Goal: Information Seeking & Learning: Learn about a topic

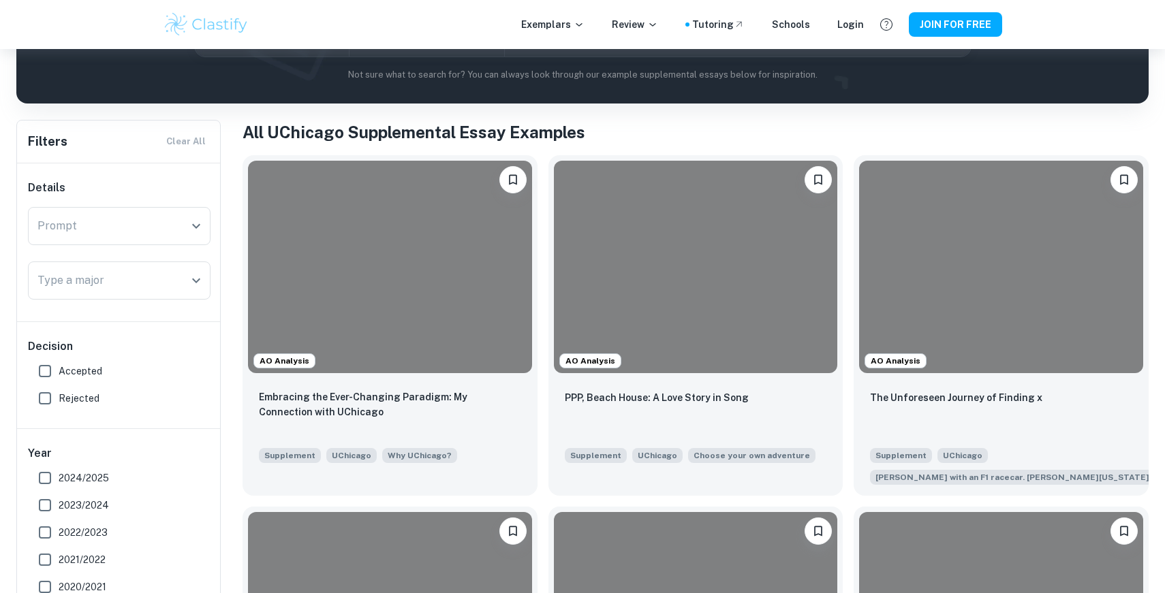
scroll to position [223, 0]
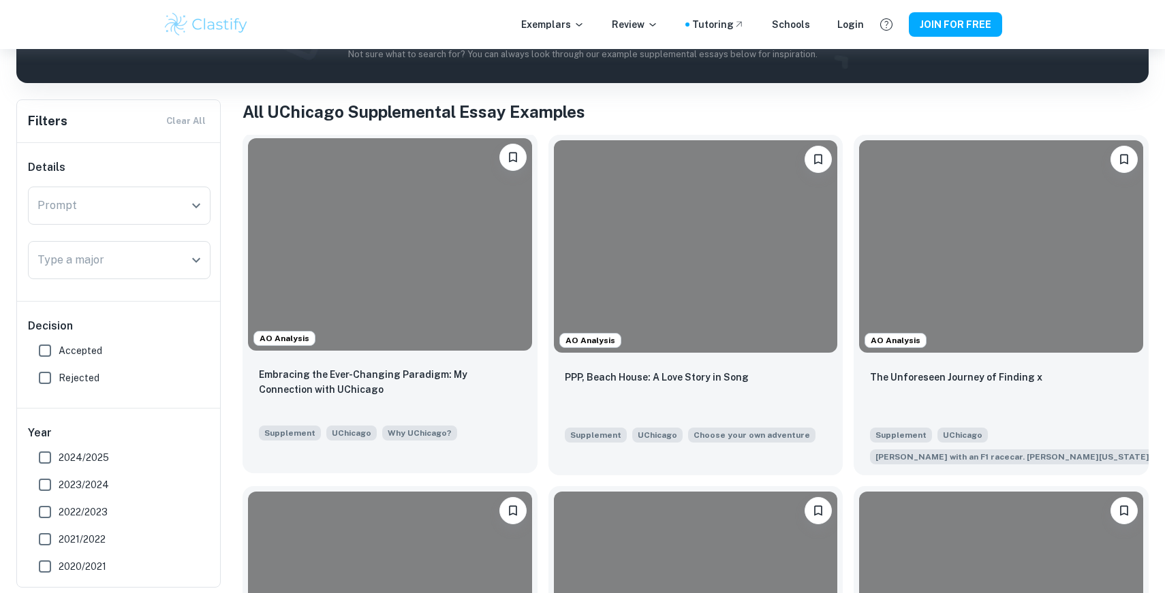
click at [456, 276] on div at bounding box center [390, 244] width 284 height 212
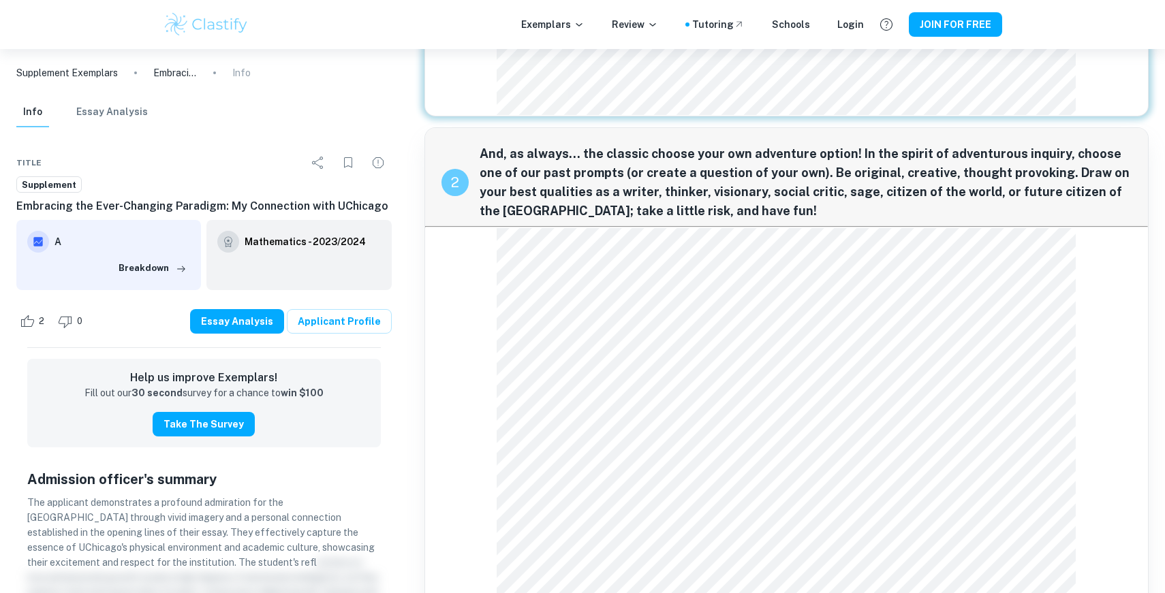
scroll to position [961, 0]
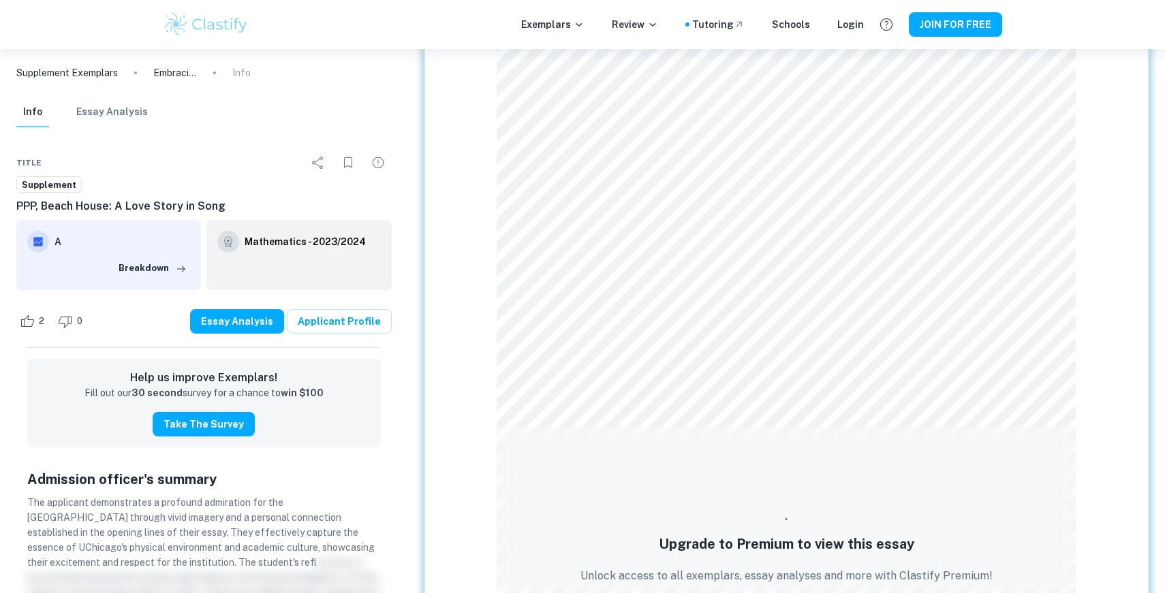
scroll to position [716, 0]
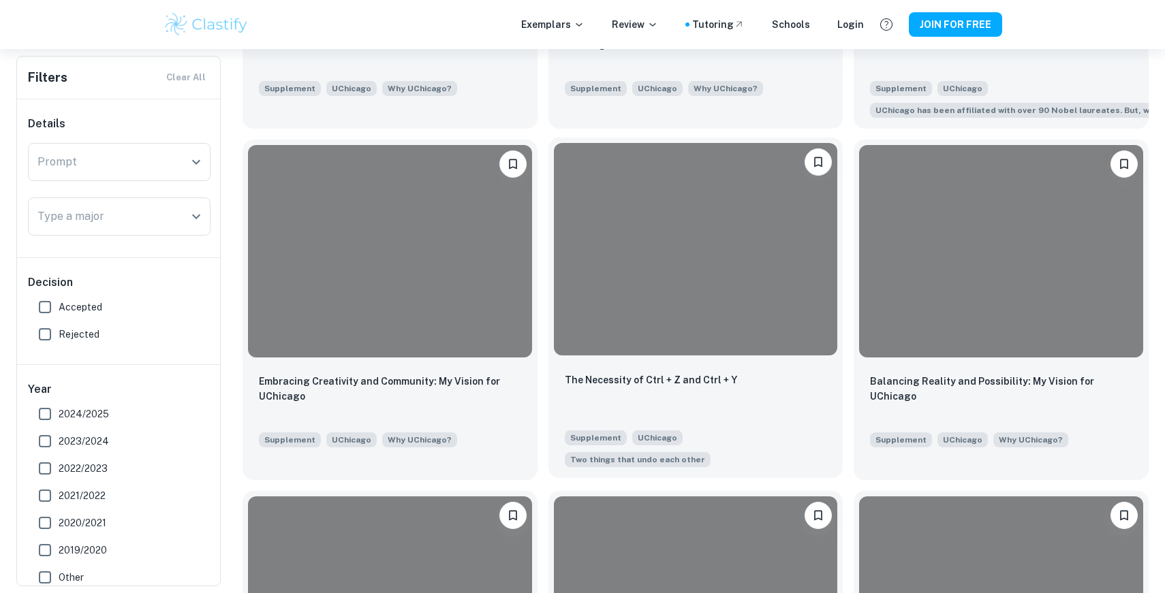
scroll to position [1002, 0]
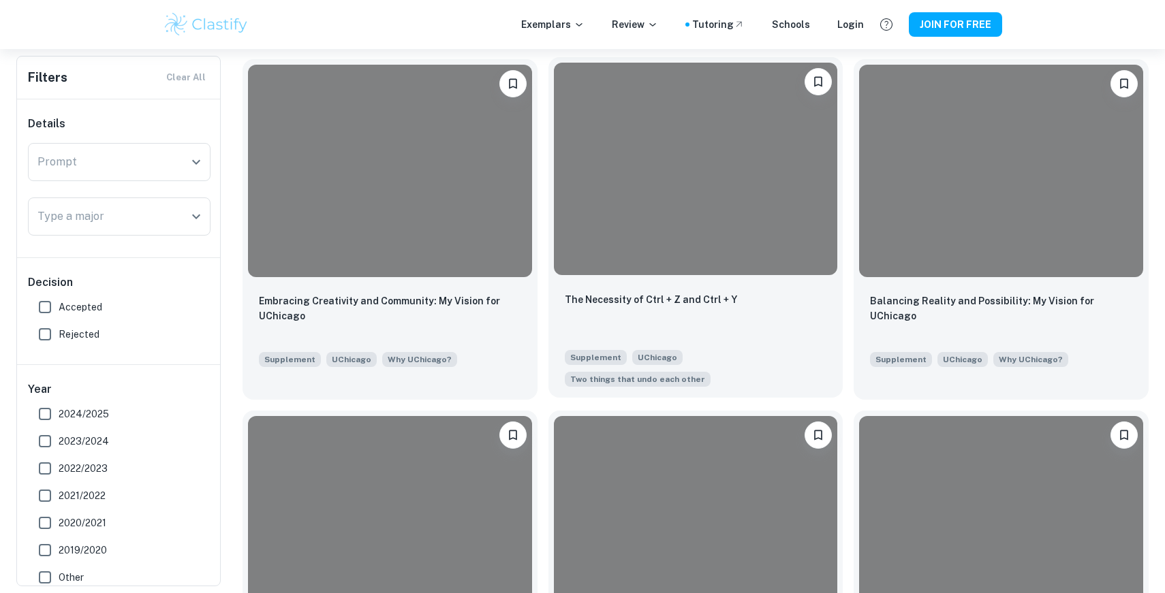
click at [610, 232] on div at bounding box center [696, 169] width 284 height 212
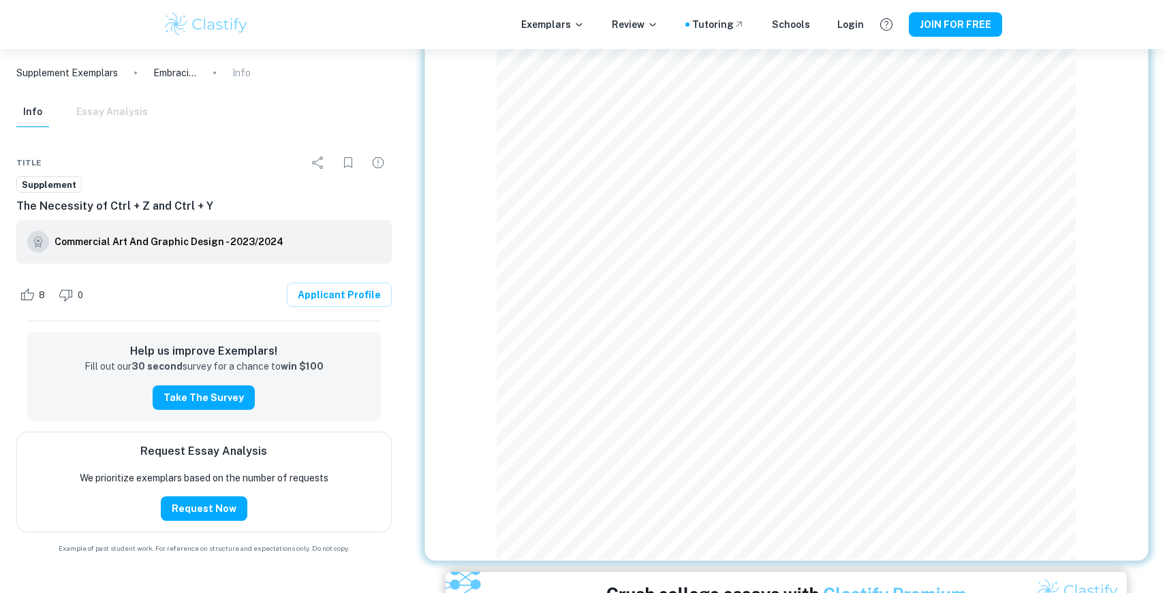
scroll to position [1322, 0]
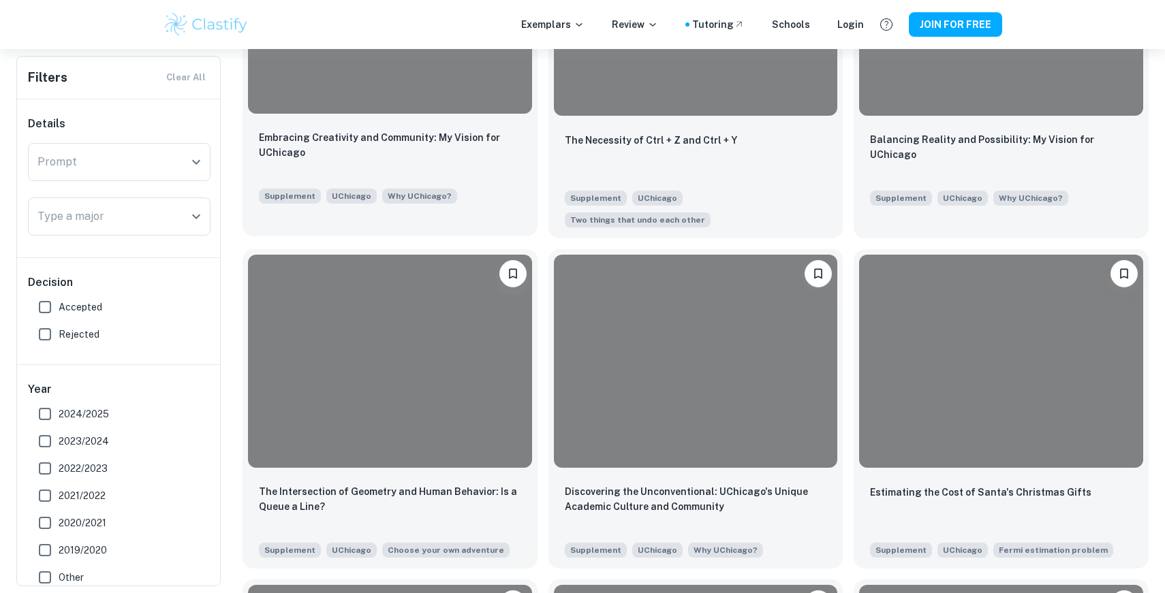
scroll to position [1333, 0]
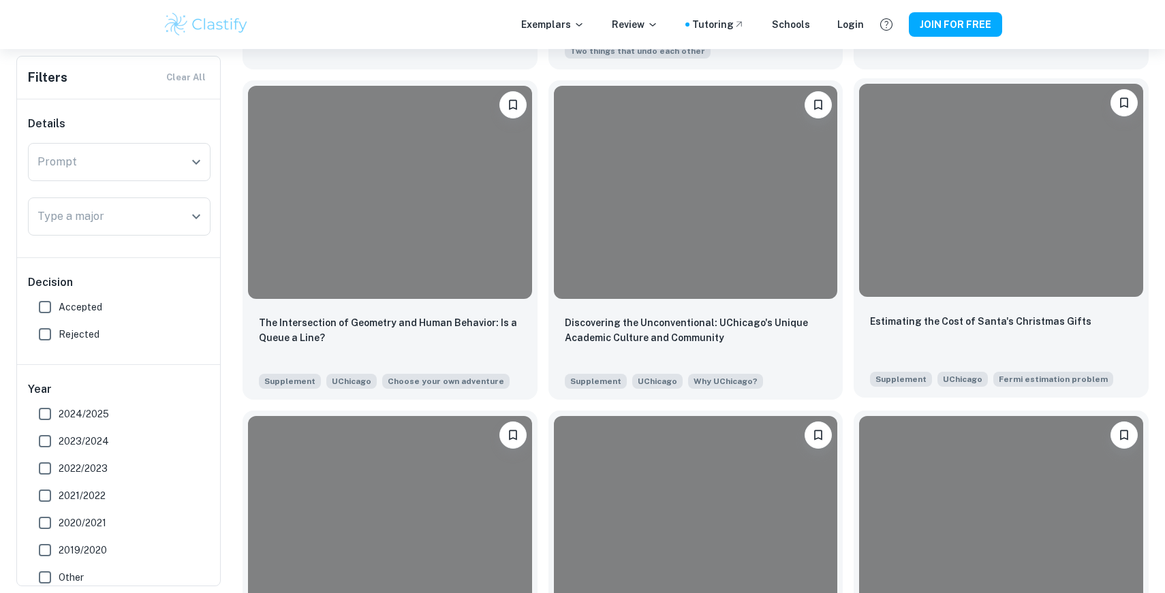
click at [996, 232] on div at bounding box center [1001, 190] width 284 height 212
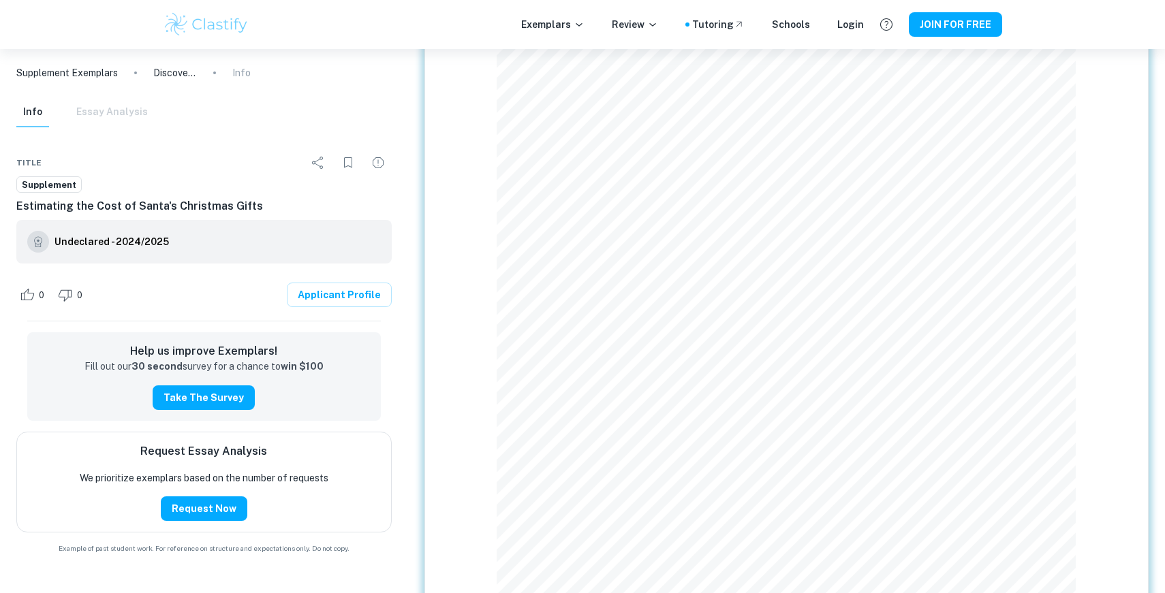
scroll to position [4885, 0]
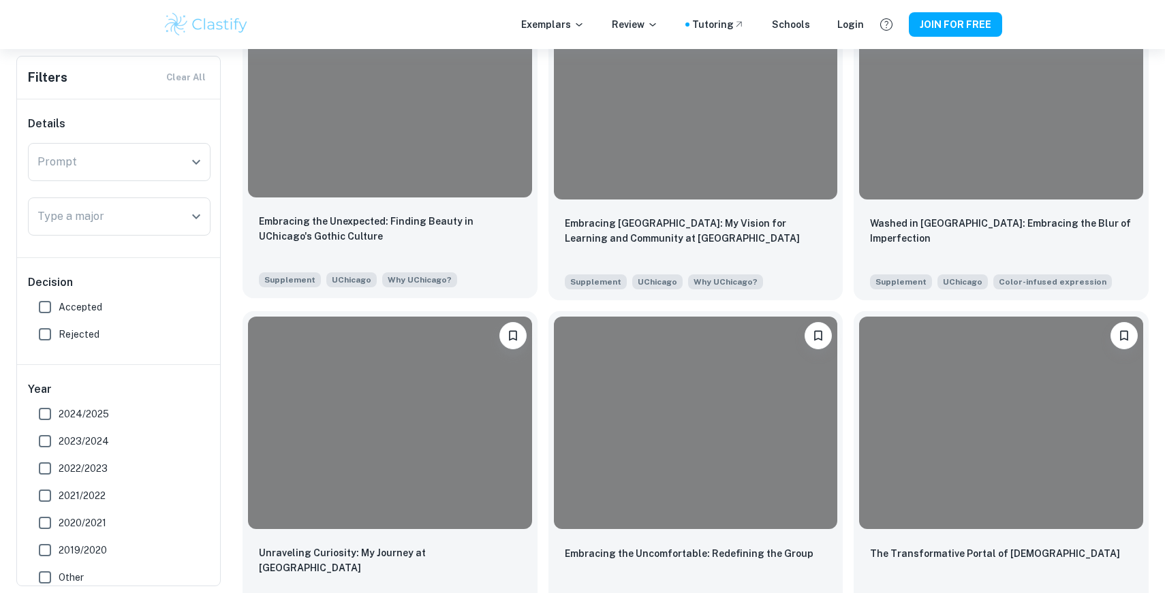
scroll to position [2338, 0]
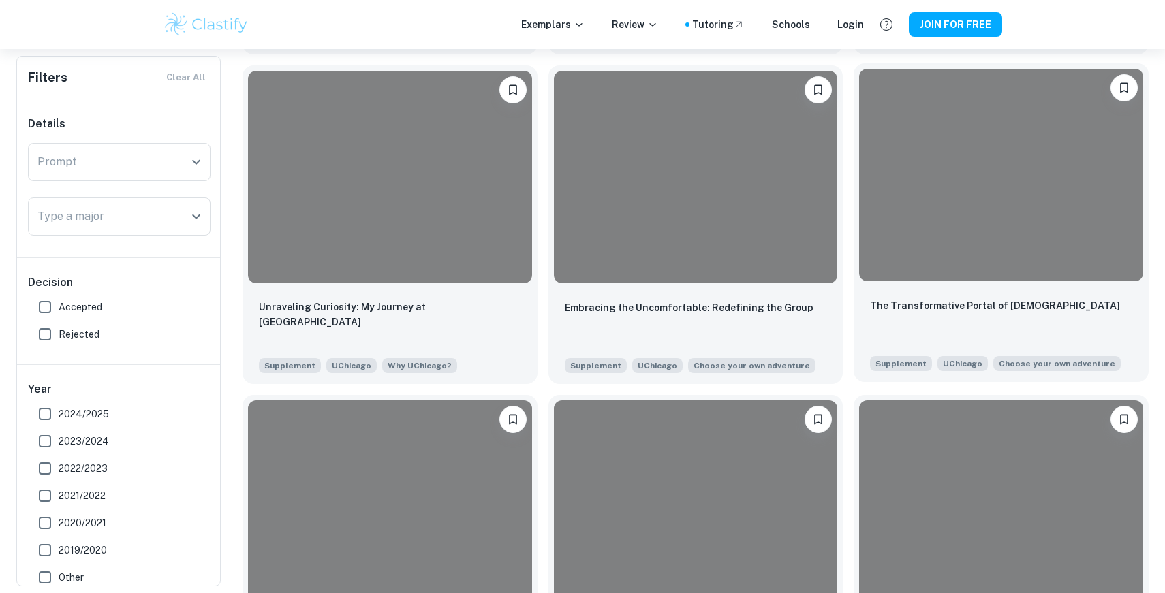
click at [1011, 212] on div at bounding box center [1001, 175] width 284 height 212
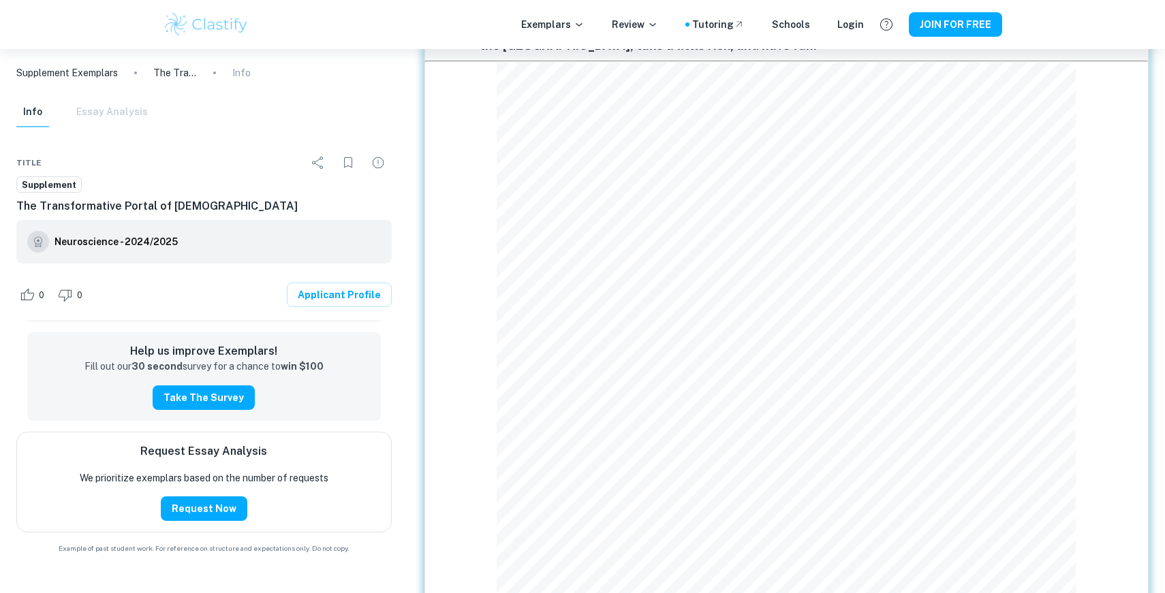
scroll to position [952, 0]
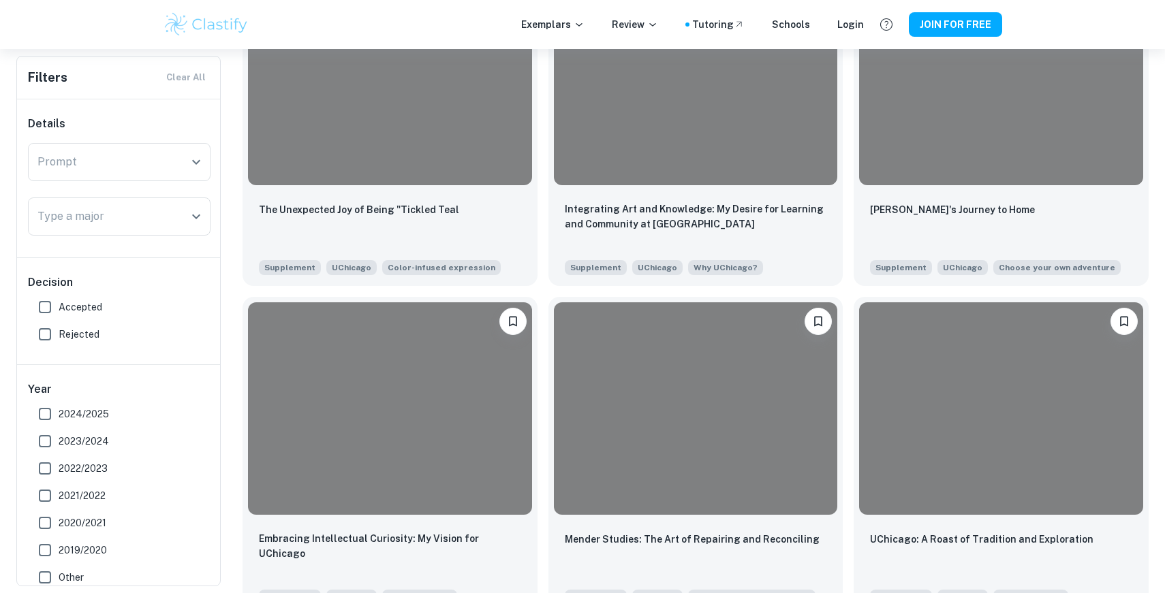
scroll to position [3427, 0]
click at [750, 371] on div at bounding box center [696, 406] width 284 height 212
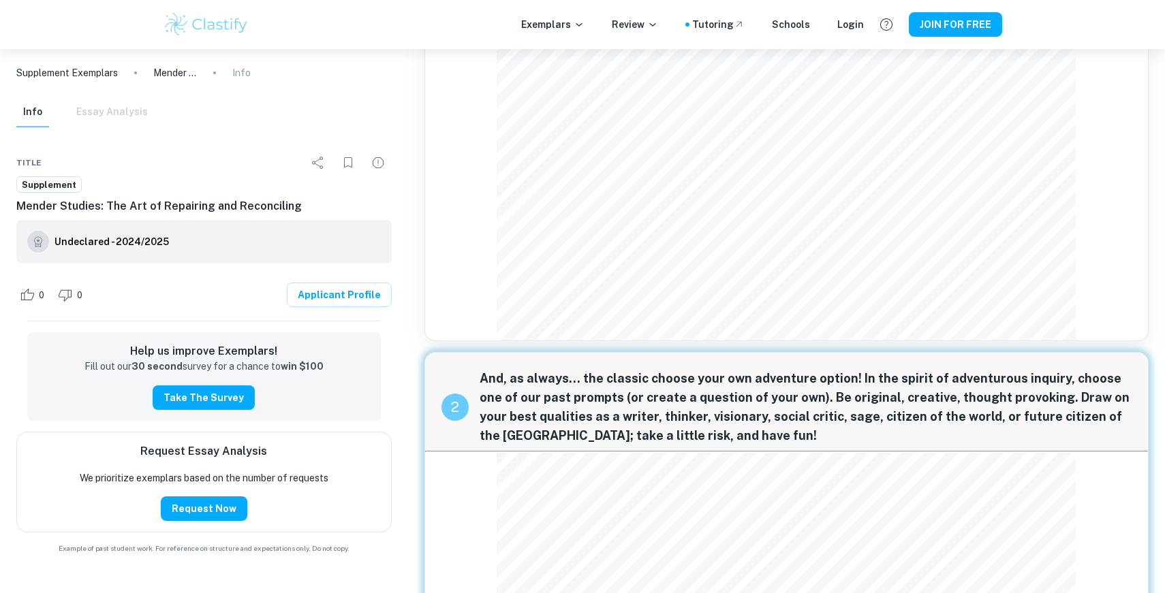
scroll to position [1026, 0]
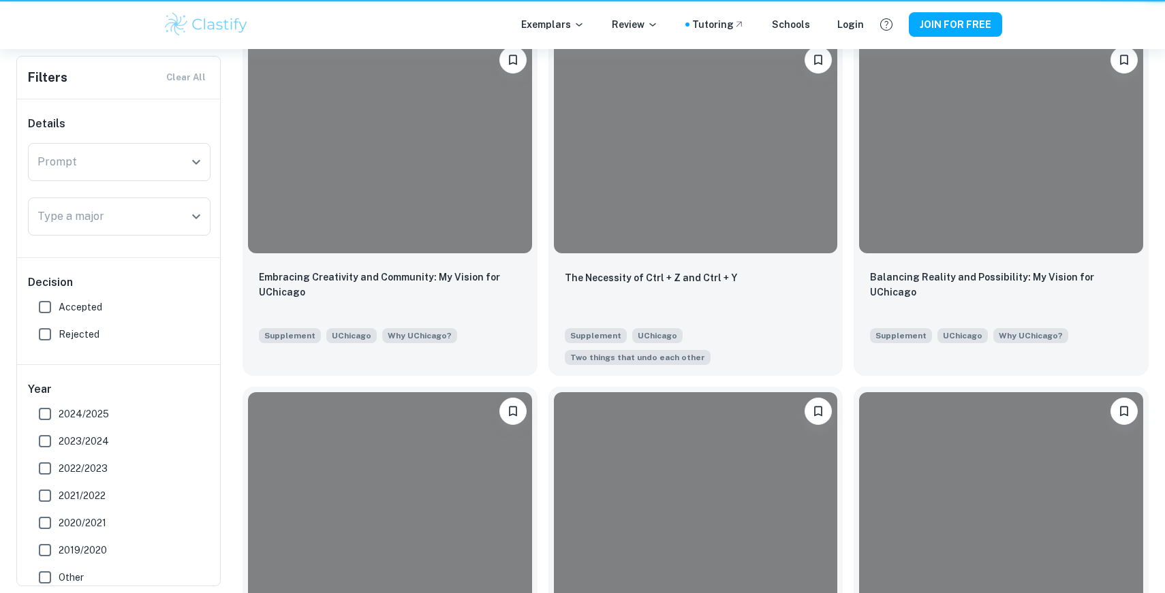
scroll to position [3427, 0]
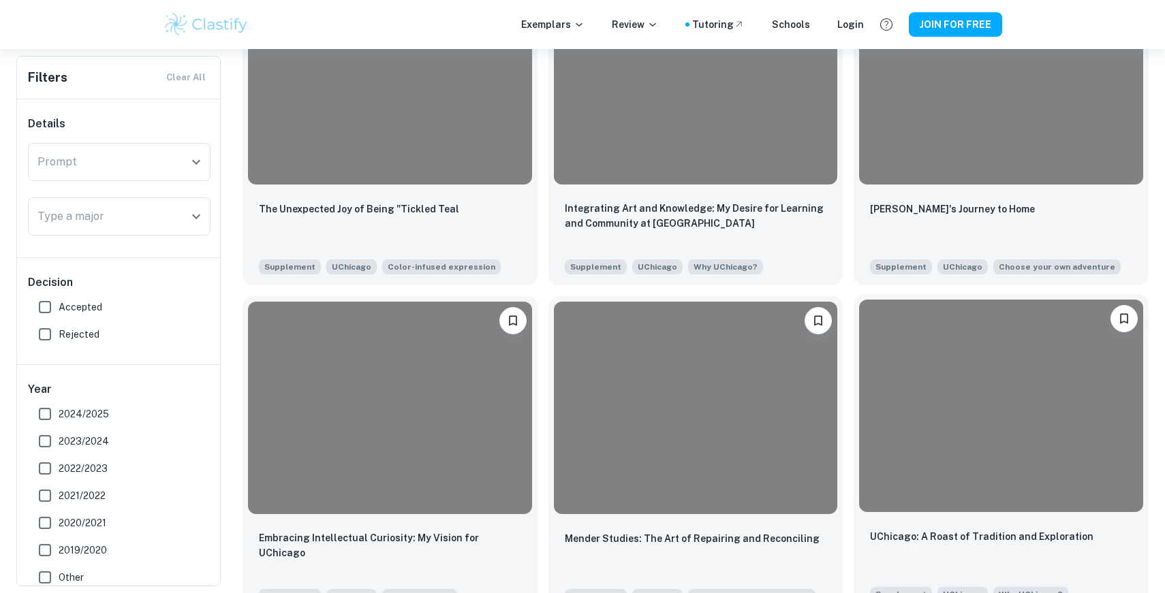
click at [988, 387] on div at bounding box center [1001, 406] width 284 height 212
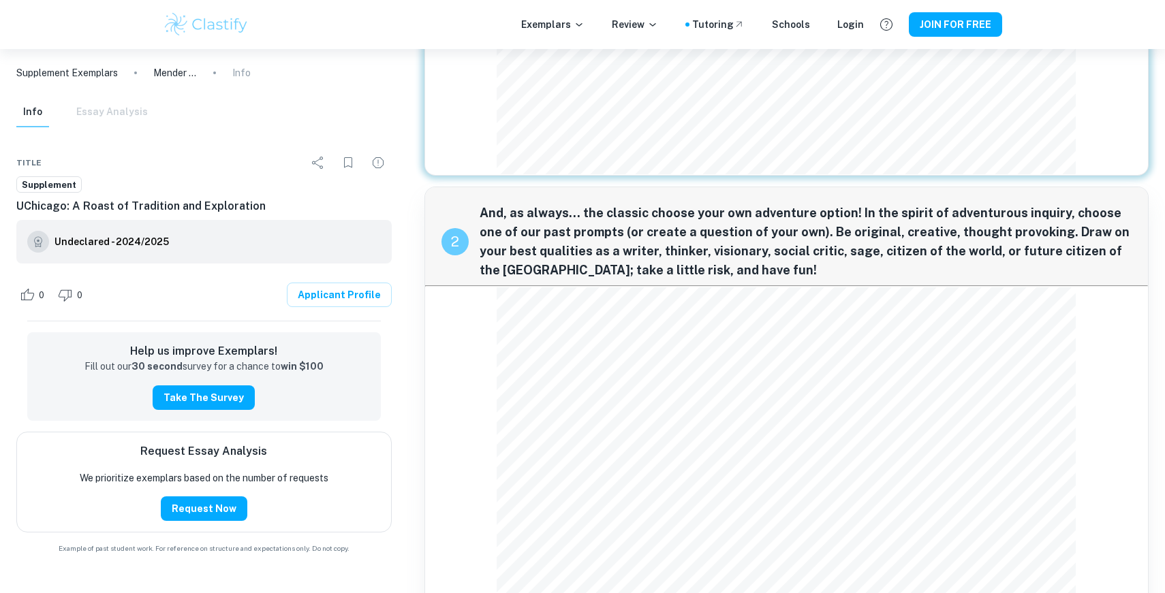
scroll to position [929, 0]
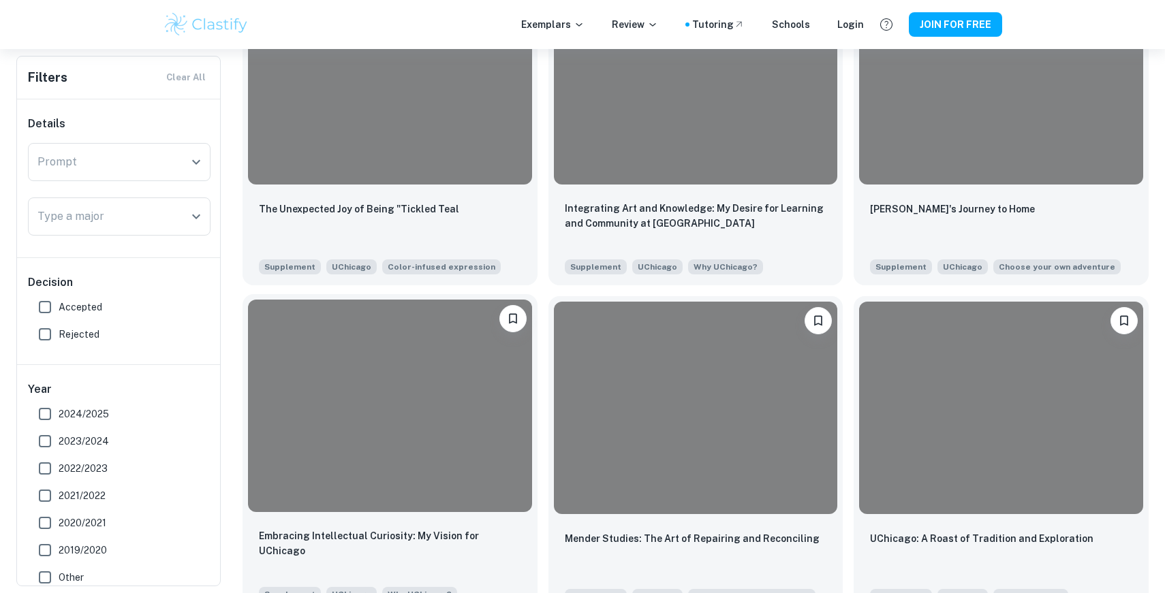
scroll to position [2912, 0]
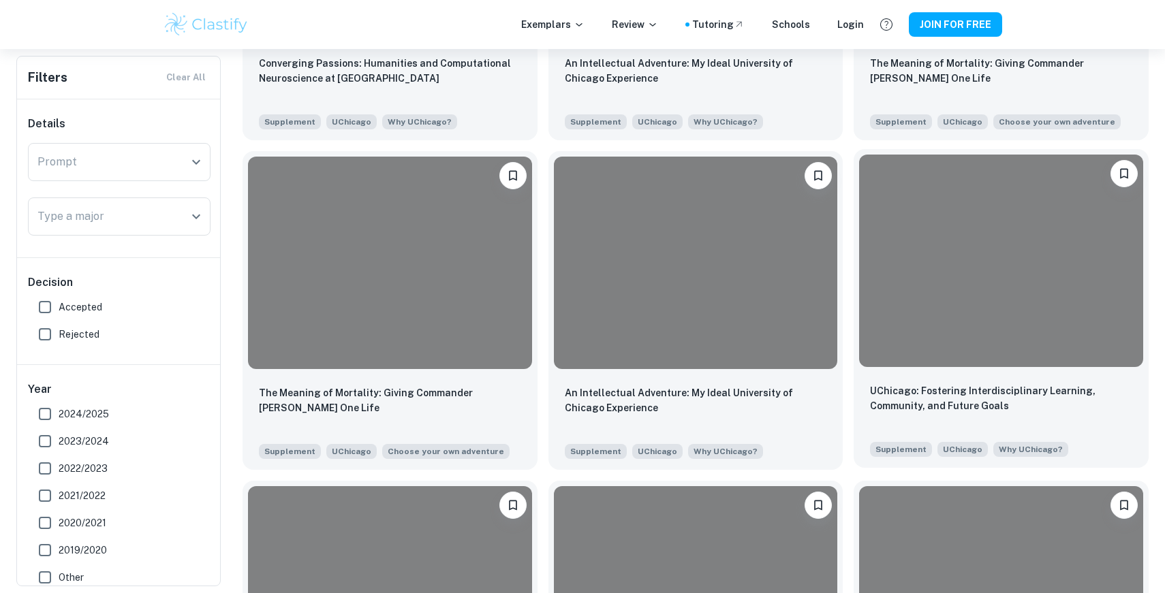
click at [921, 300] on div at bounding box center [1001, 261] width 284 height 212
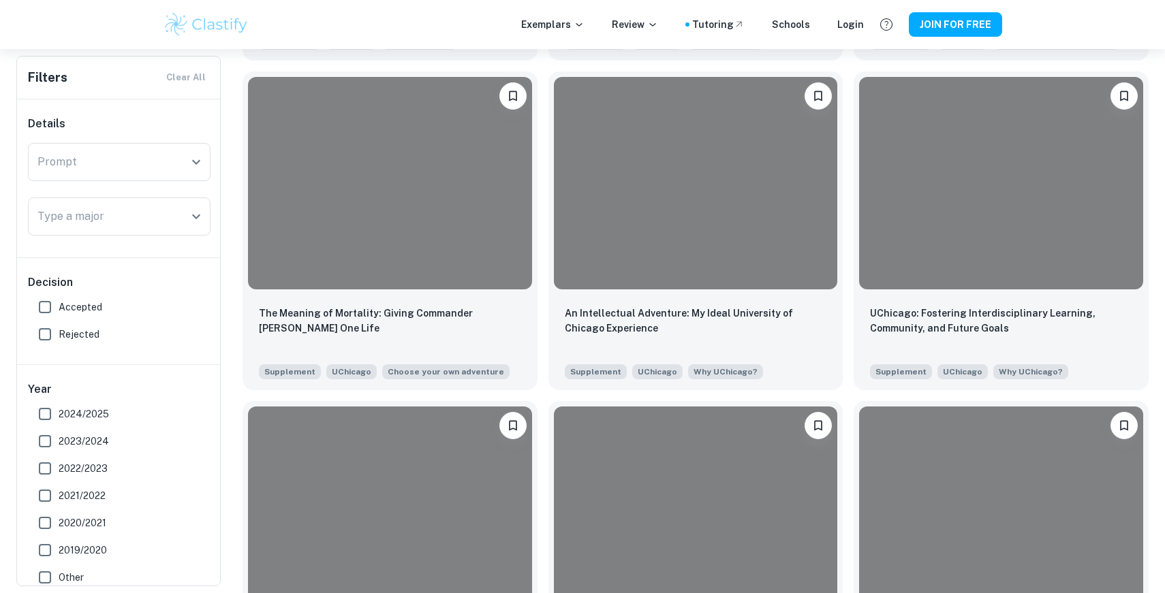
scroll to position [3175, 0]
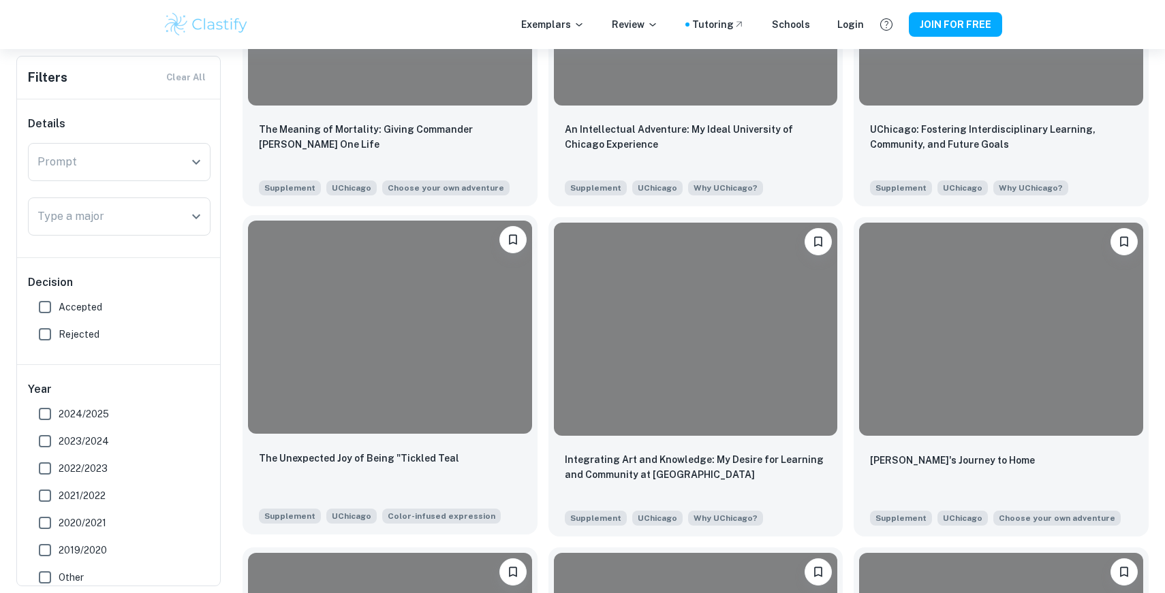
click at [413, 309] on div at bounding box center [390, 327] width 284 height 212
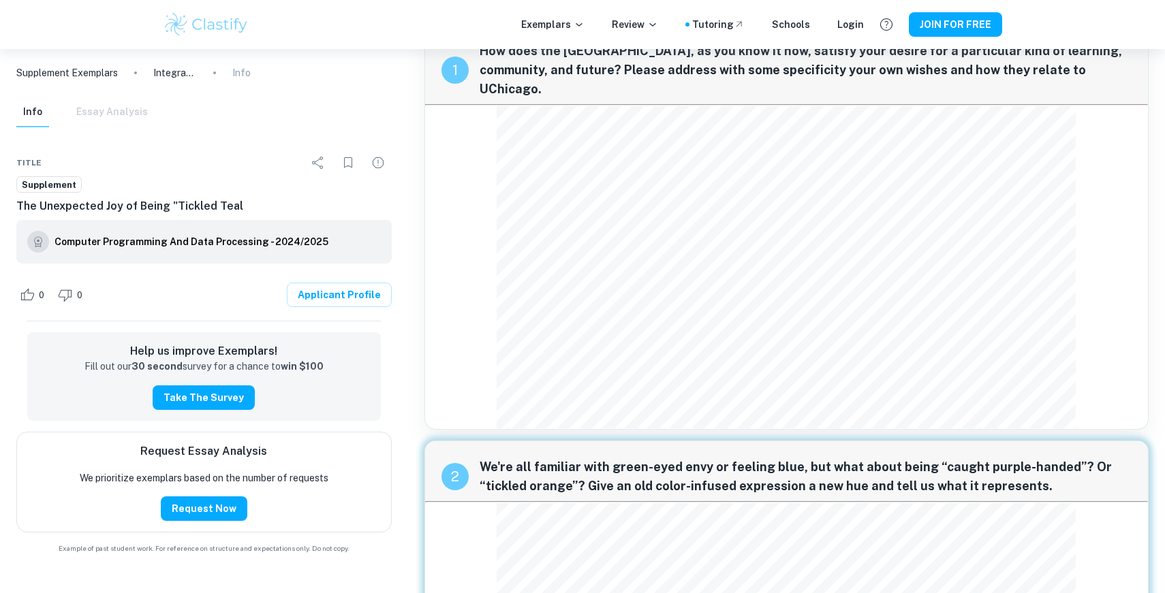
scroll to position [39, 0]
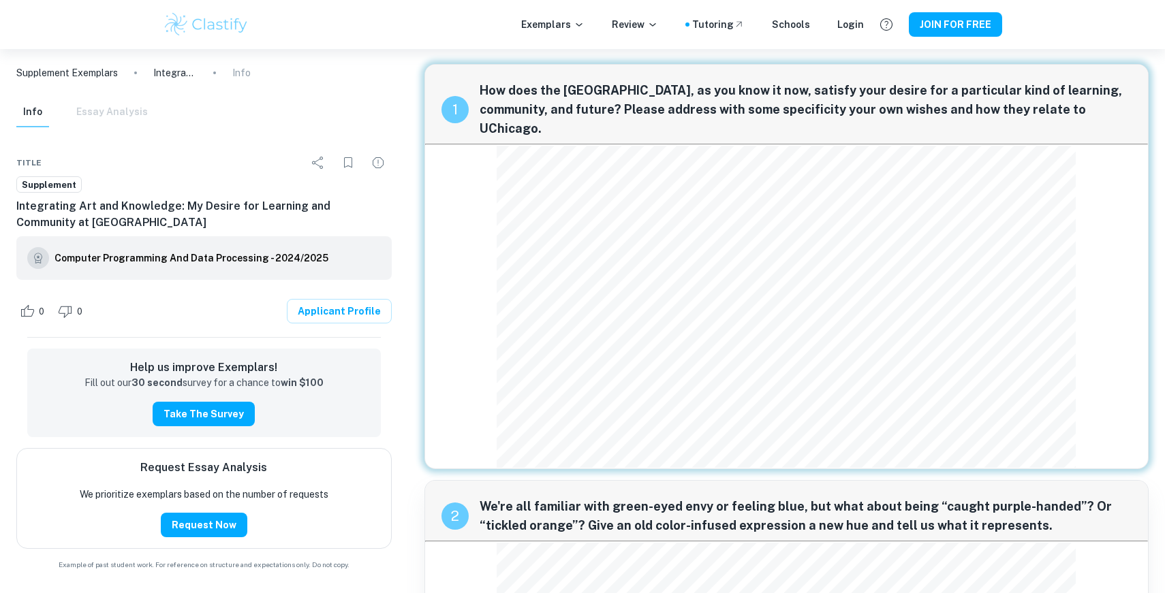
scroll to position [7, 0]
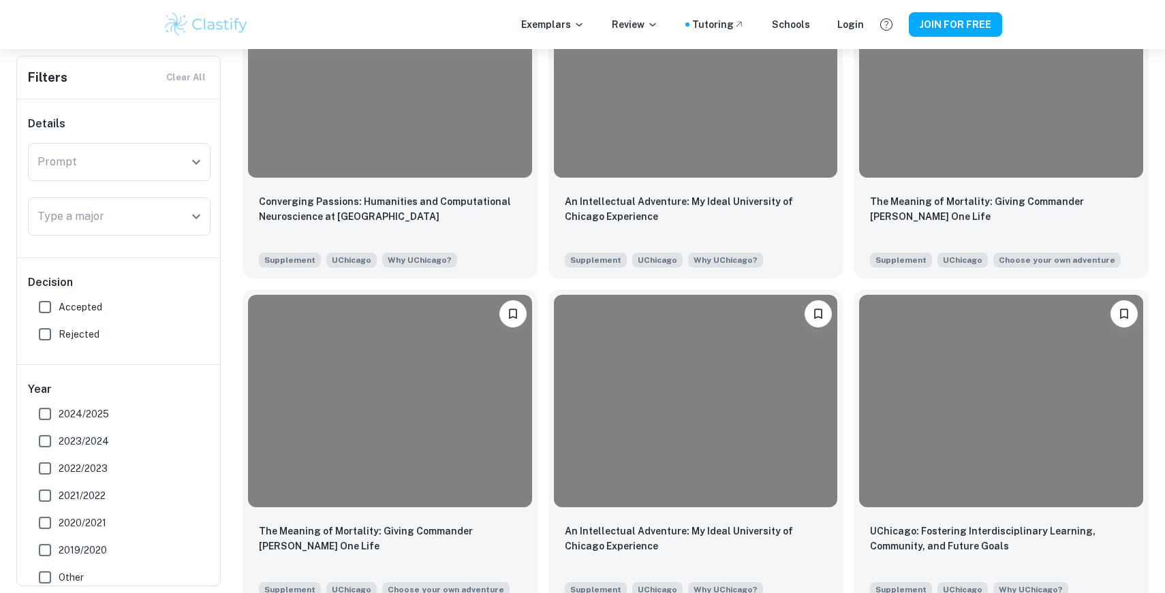
scroll to position [2760, 0]
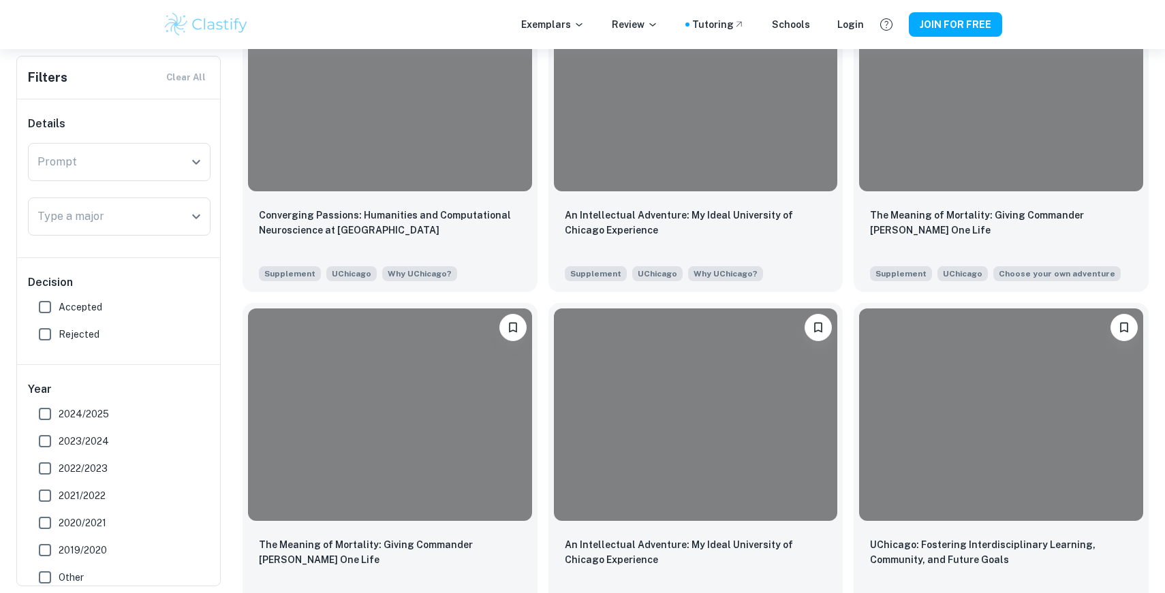
click at [469, 221] on div "Converging Passions: Humanities and Computational Neuroscience at [GEOGRAPHIC_D…" at bounding box center [390, 231] width 262 height 46
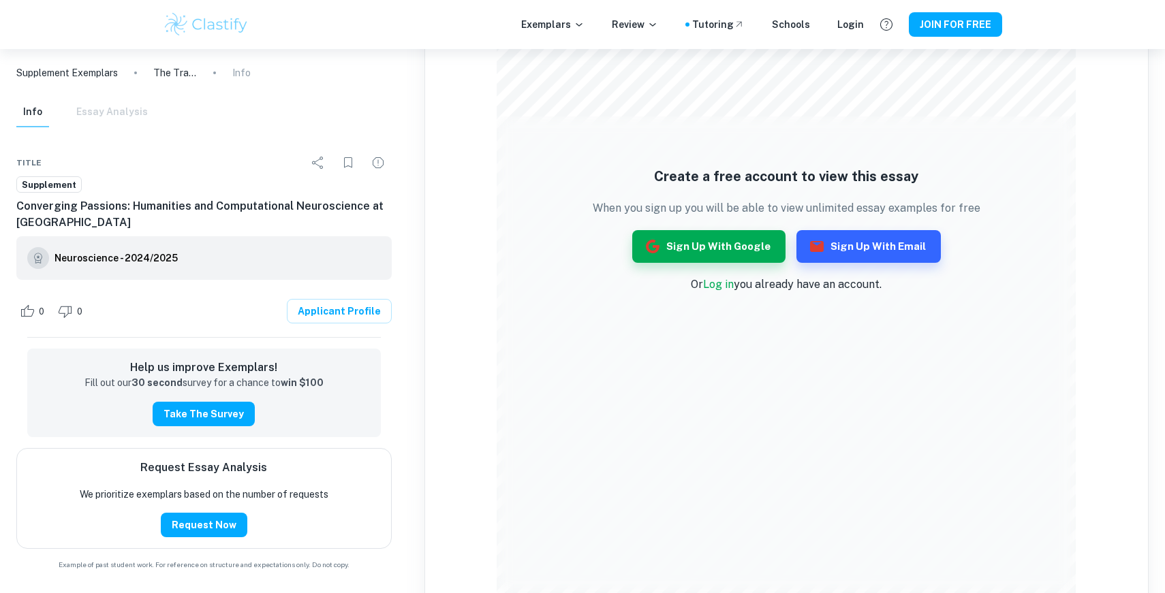
scroll to position [1615, 0]
